Goal: Information Seeking & Learning: Find specific fact

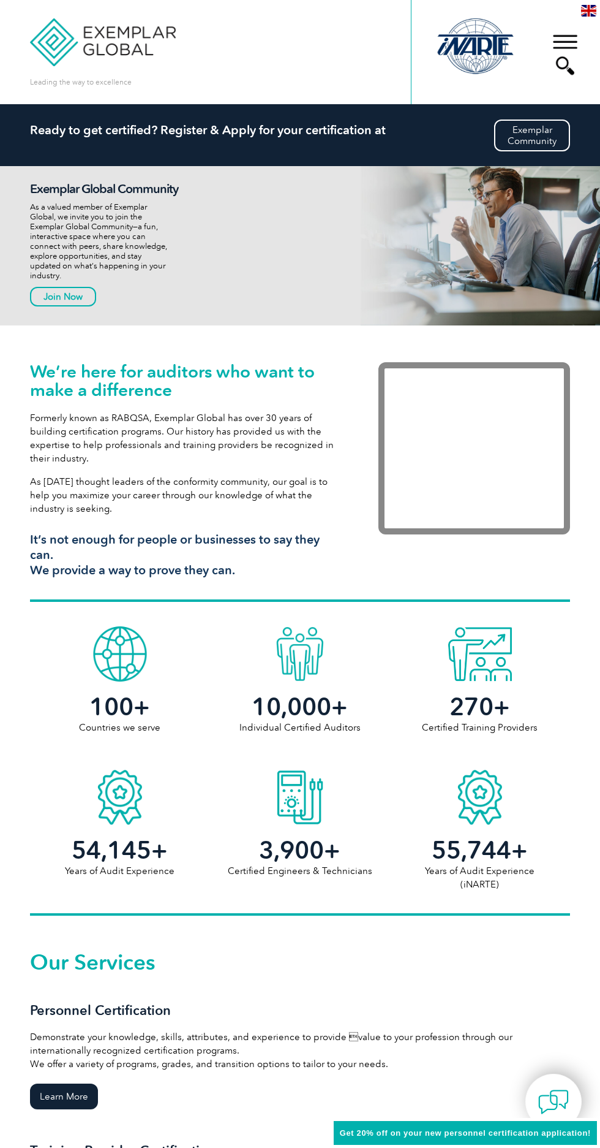
click at [554, 45] on div "▼" at bounding box center [565, 54] width 33 height 61
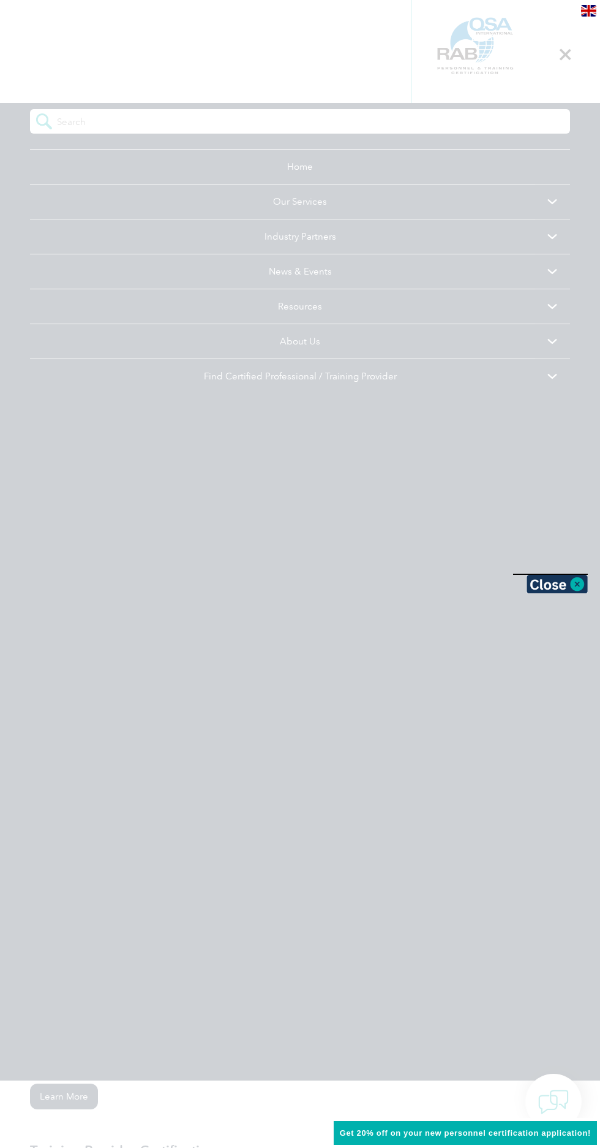
click at [569, 56] on div at bounding box center [300, 574] width 600 height 1148
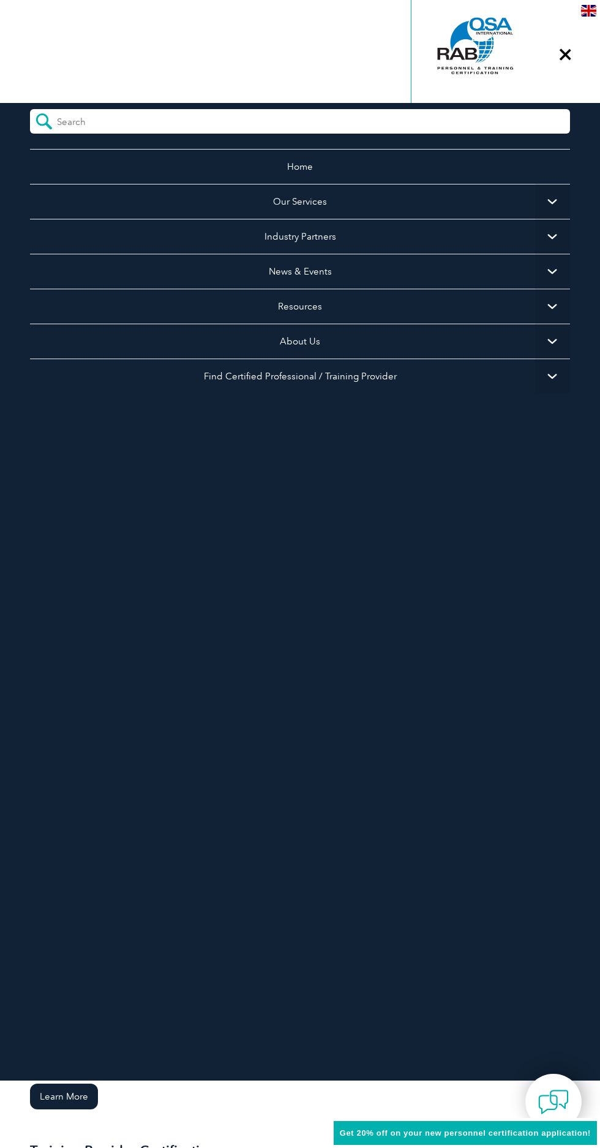
click at [566, 59] on div "▼" at bounding box center [565, 54] width 33 height 61
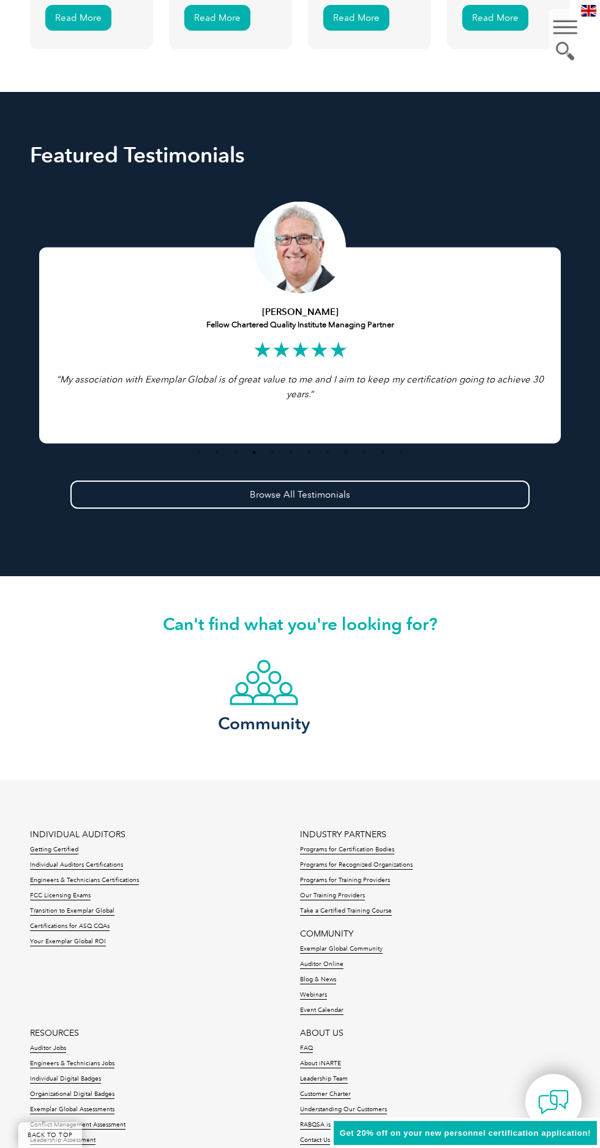
scroll to position [3306, 0]
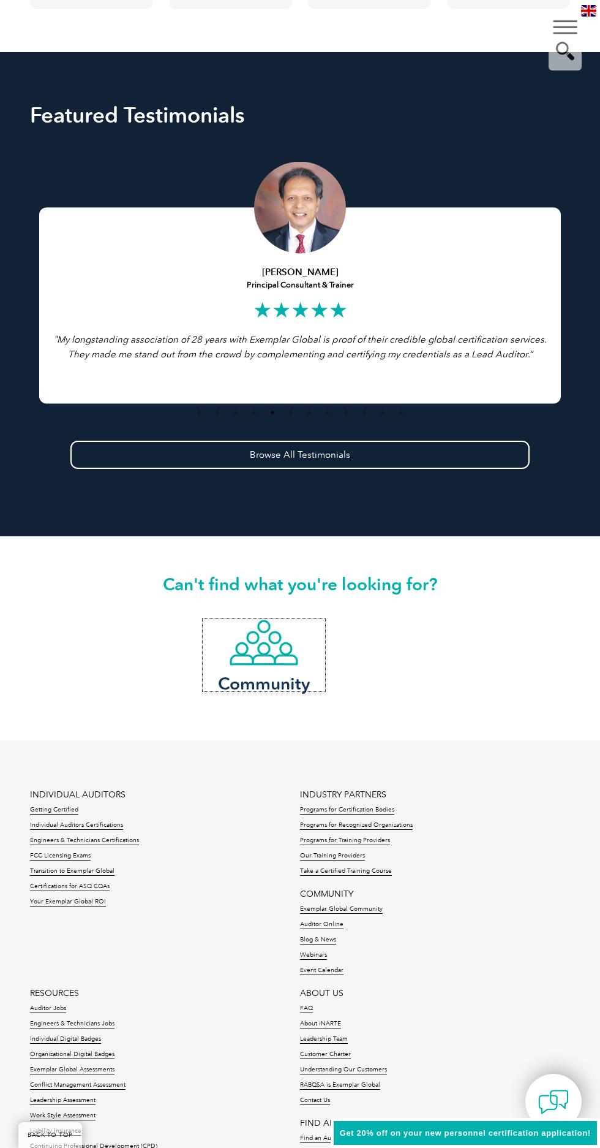
click at [256, 660] on img at bounding box center [264, 642] width 70 height 47
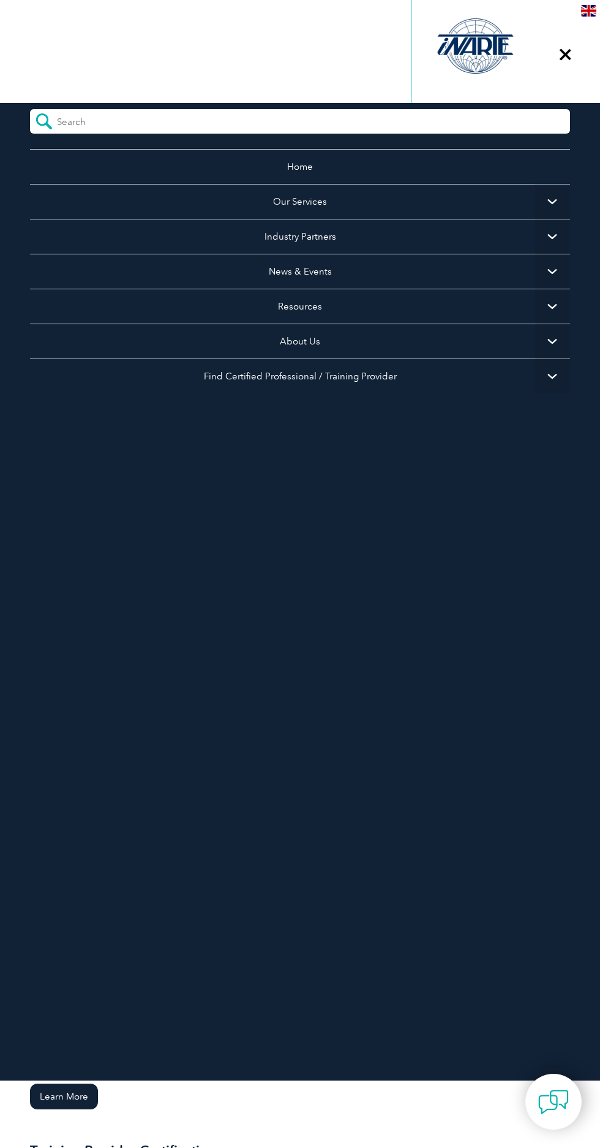
click at [471, 156] on link "Home" at bounding box center [300, 166] width 540 height 35
click at [450, 124] on form at bounding box center [300, 121] width 540 height 25
click at [417, 116] on form at bounding box center [300, 121] width 540 height 25
click at [383, 149] on link "Home" at bounding box center [300, 166] width 540 height 35
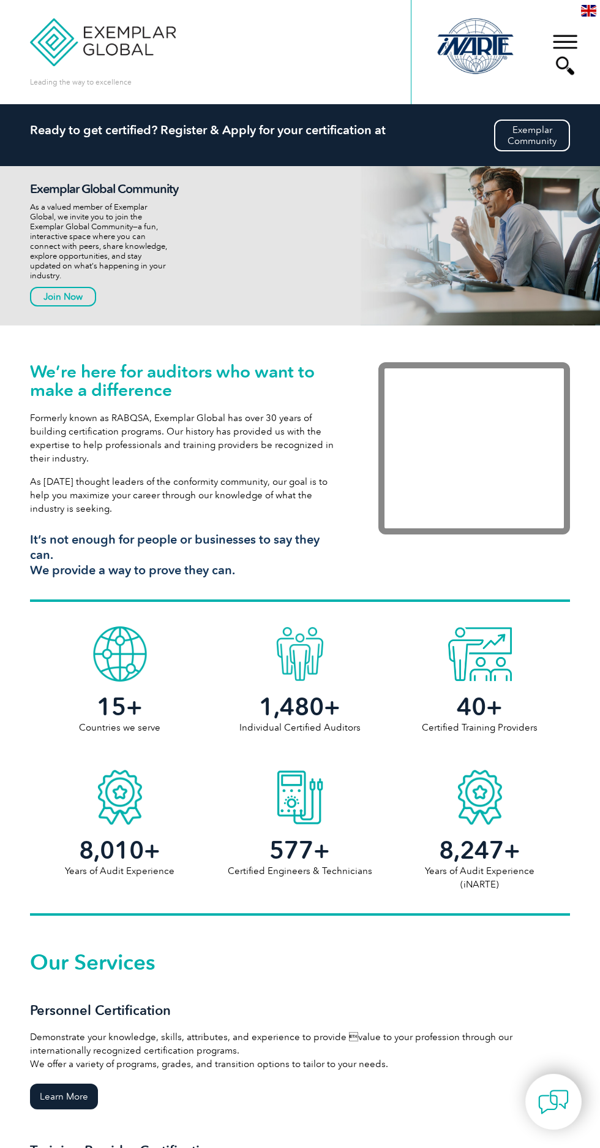
click at [572, 66] on div "▼" at bounding box center [565, 54] width 33 height 61
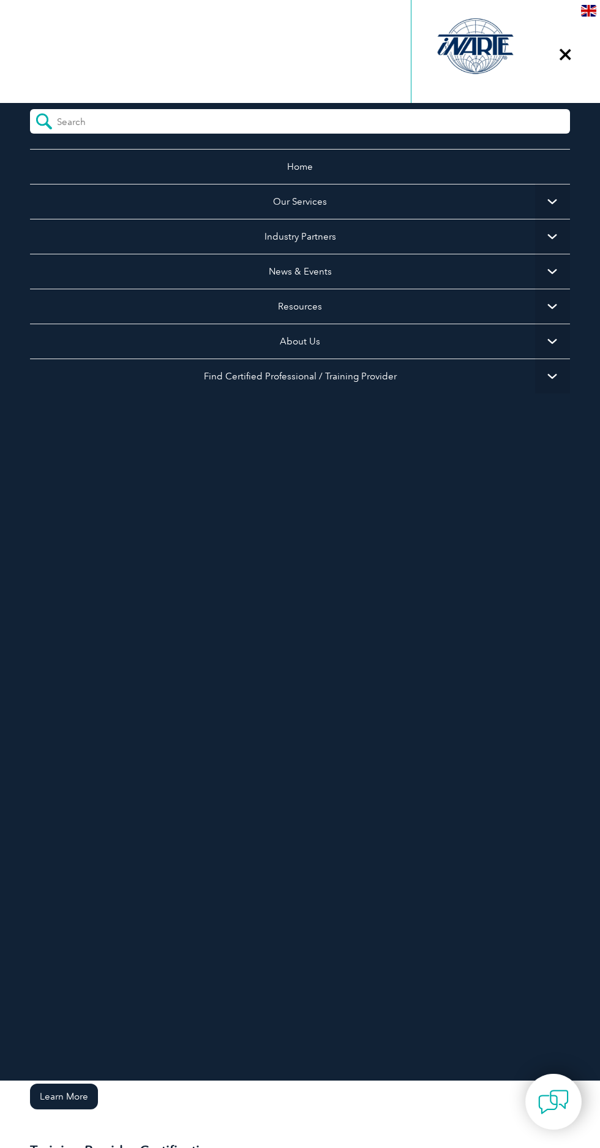
click at [64, 124] on input "search" at bounding box center [111, 118] width 109 height 18
type input "Ham sambath"
click at [30, 109] on input "submit" at bounding box center [43, 121] width 27 height 25
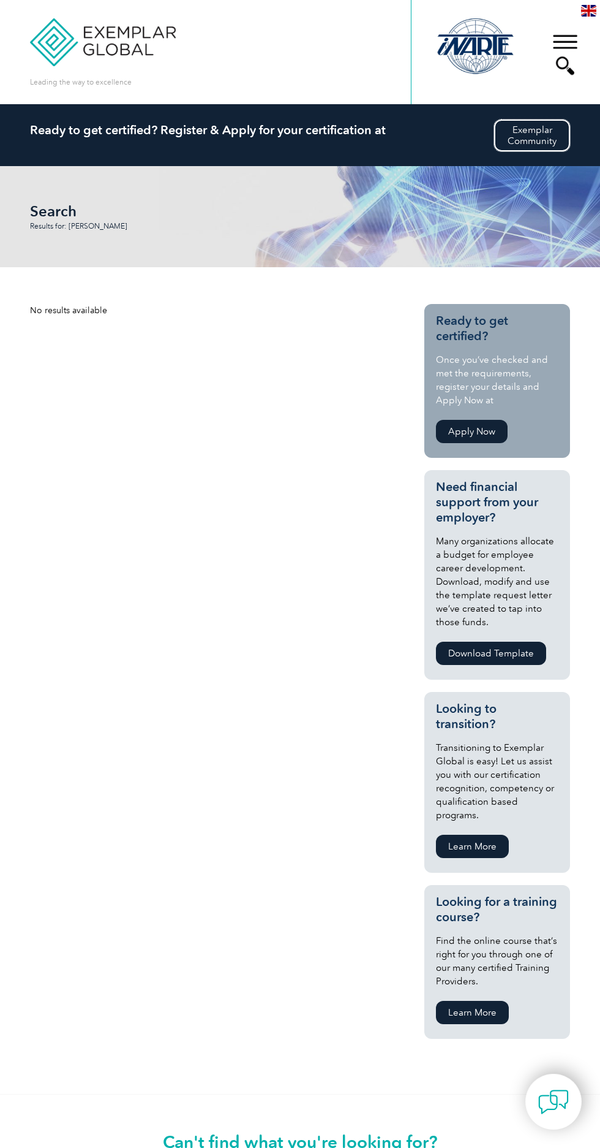
click at [549, 143] on link "Exemplar Community" at bounding box center [532, 135] width 76 height 32
